Goal: Task Accomplishment & Management: Manage account settings

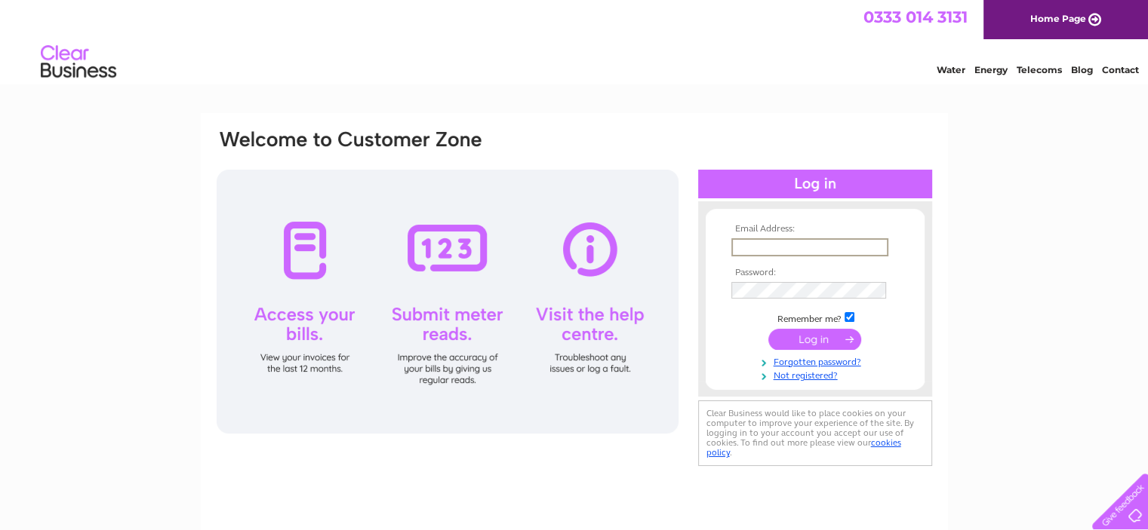
click at [741, 250] on input "text" at bounding box center [809, 247] width 157 height 18
type input "janenott@bullockhurst.freeserve.co.uk"
click at [768, 328] on input "submit" at bounding box center [814, 338] width 93 height 21
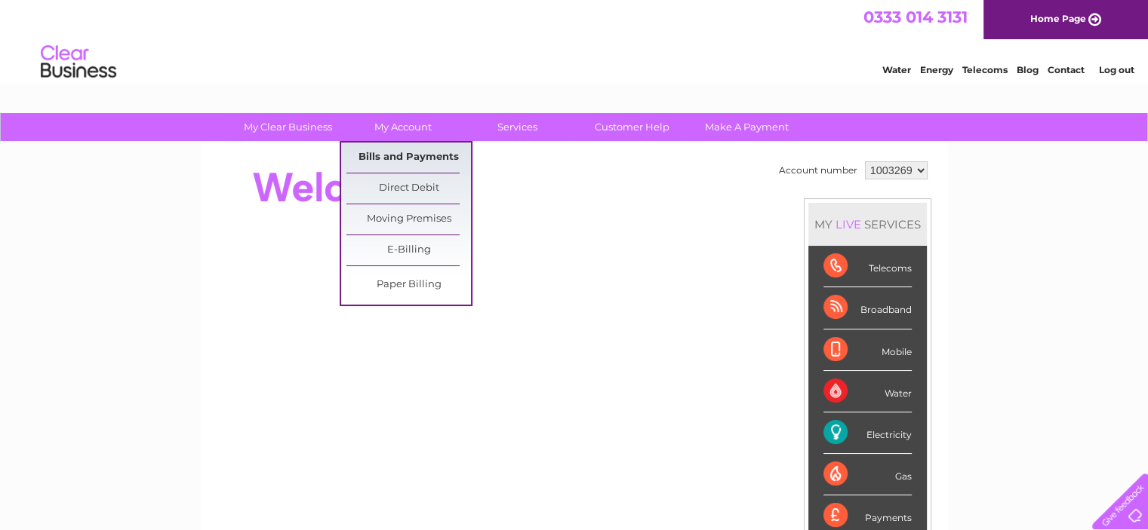
click at [398, 152] on link "Bills and Payments" at bounding box center [408, 158] width 124 height 30
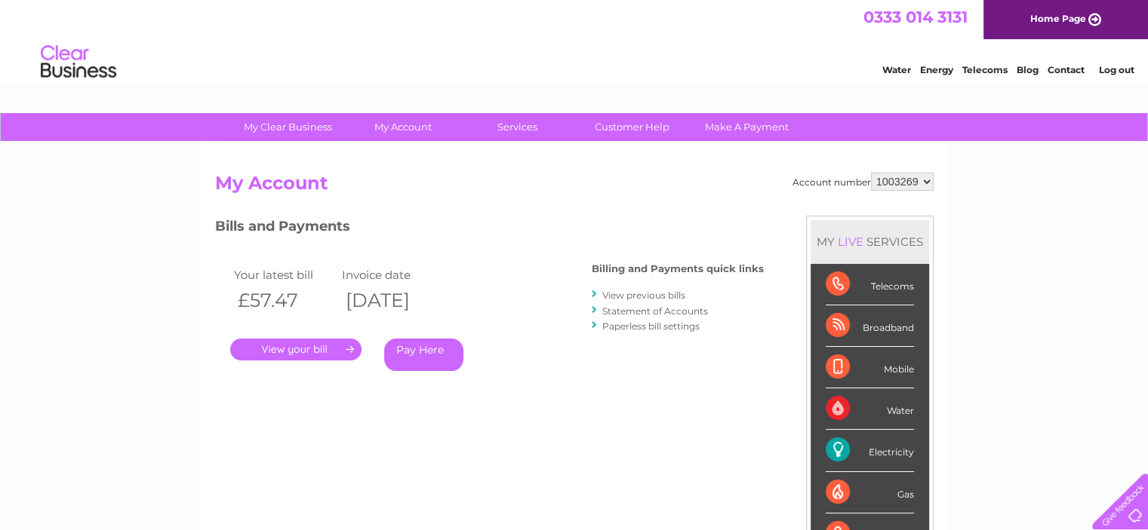
click at [652, 295] on link "View previous bills" at bounding box center [643, 295] width 83 height 11
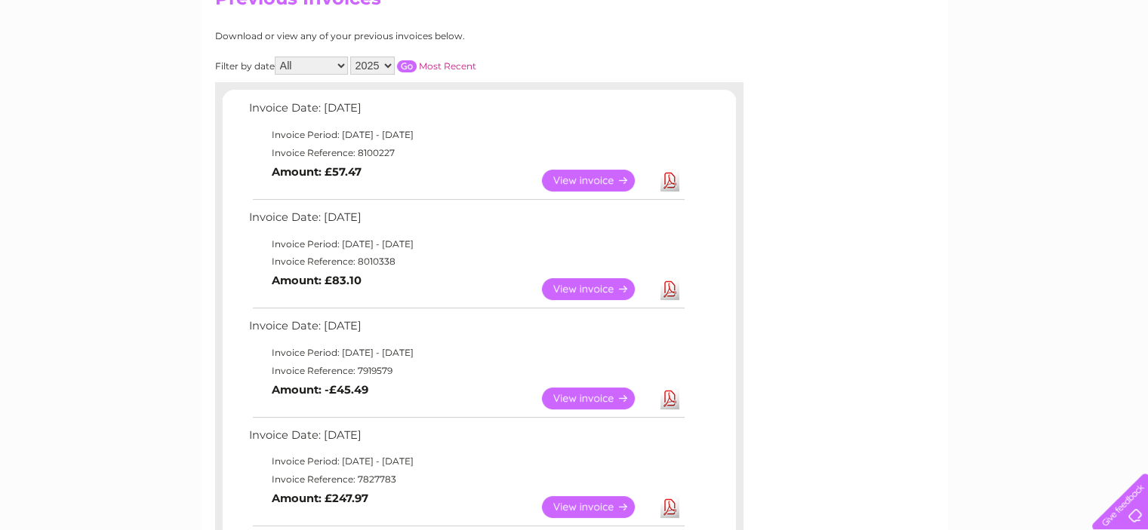
scroll to position [187, 0]
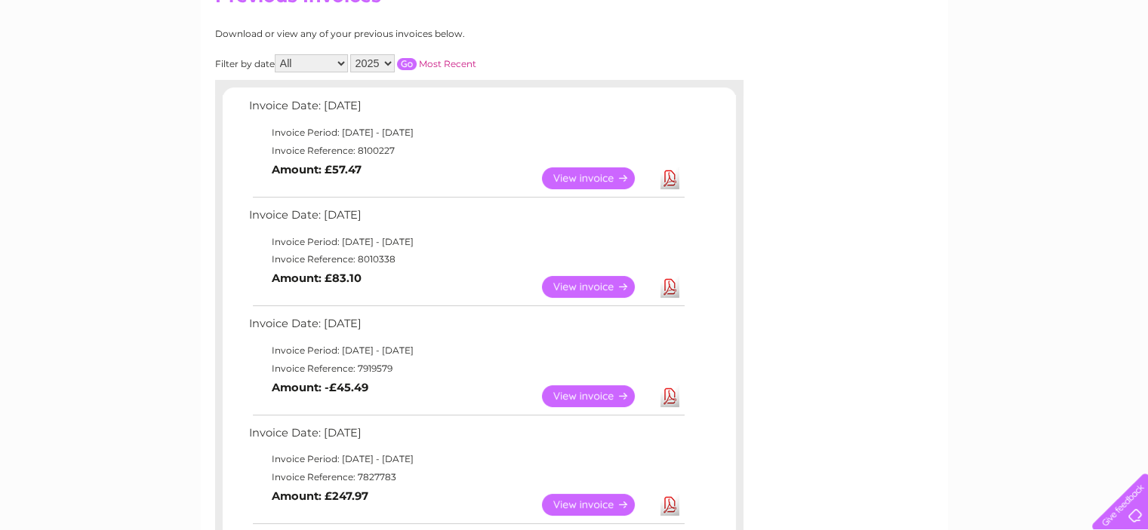
click at [611, 386] on link "View" at bounding box center [597, 397] width 111 height 22
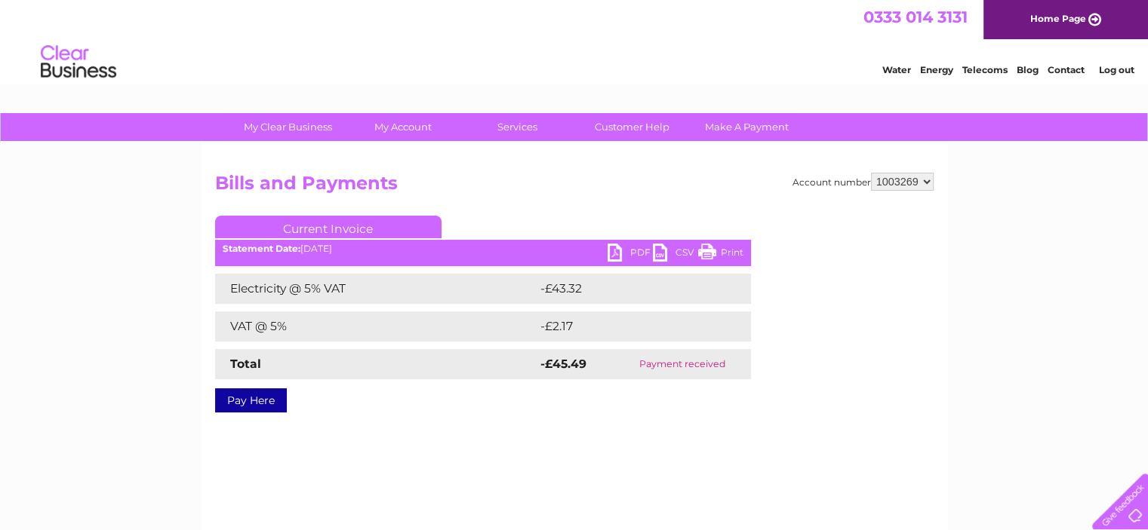
click at [630, 253] on link "PDF" at bounding box center [629, 255] width 45 height 22
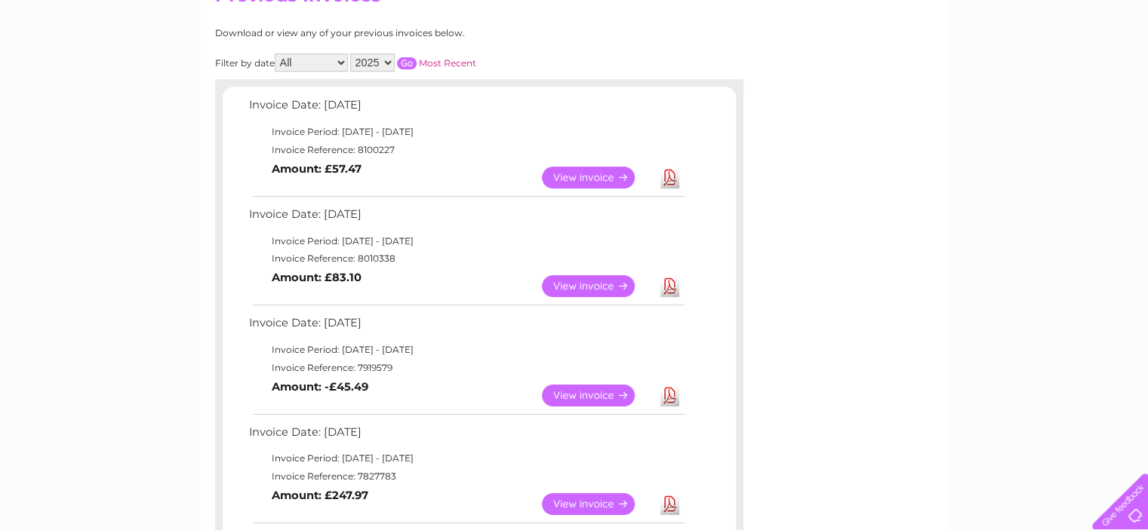
click at [606, 276] on link "View" at bounding box center [597, 286] width 111 height 22
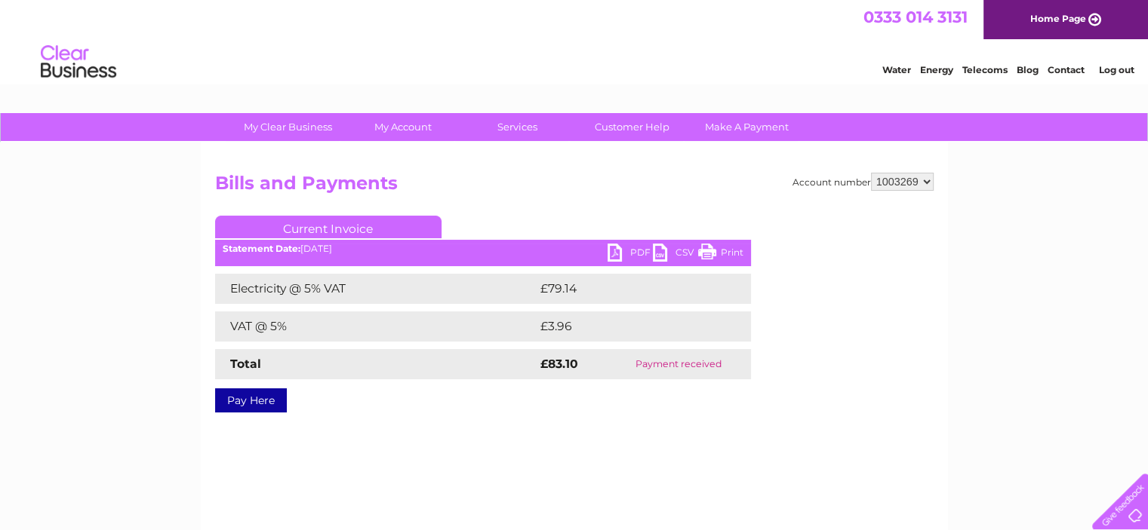
click at [630, 256] on link "PDF" at bounding box center [629, 255] width 45 height 22
click at [1125, 69] on link "Log out" at bounding box center [1115, 69] width 35 height 11
